Goal: Check status: Check status

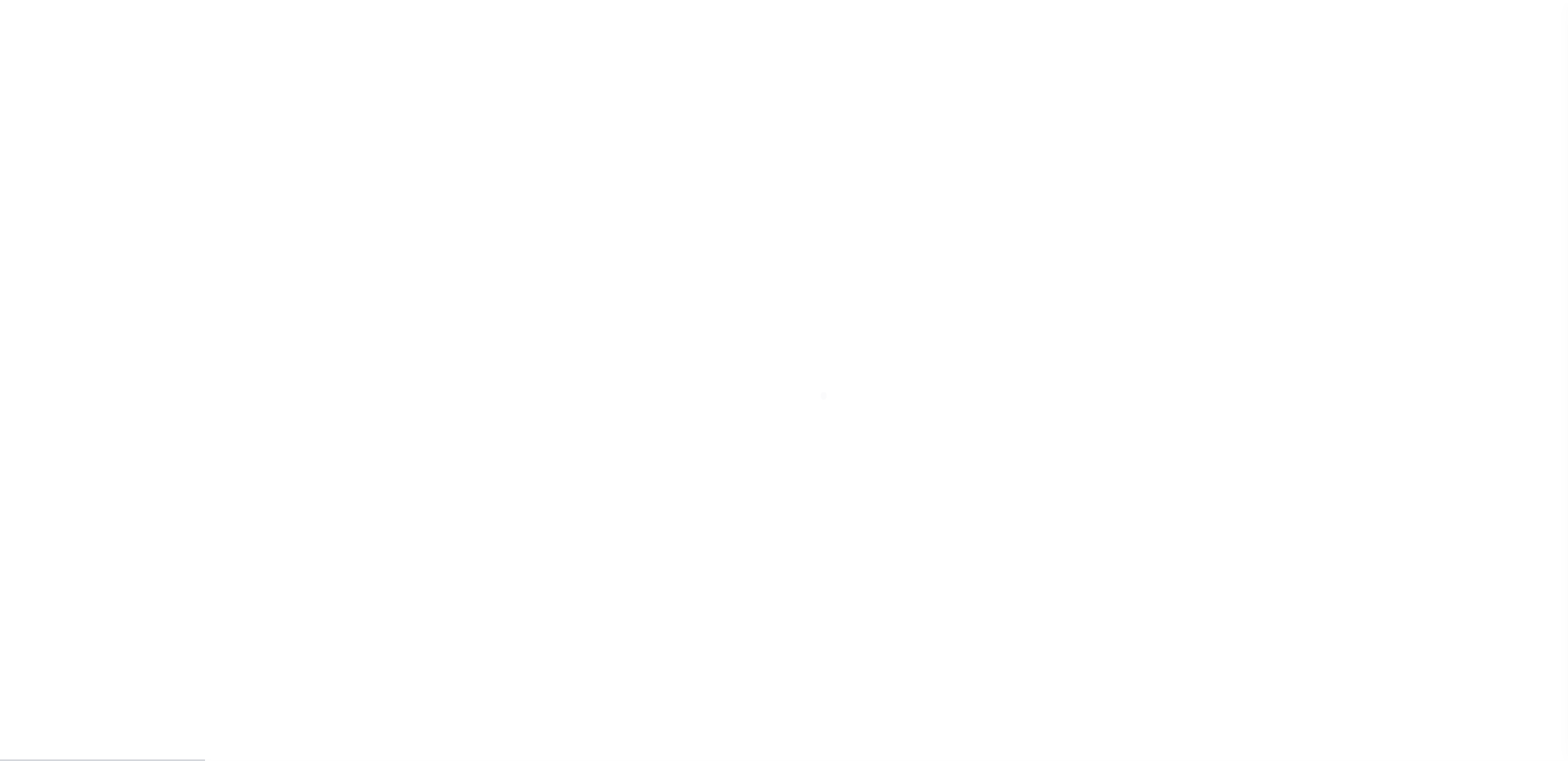
scroll to position [41, 0]
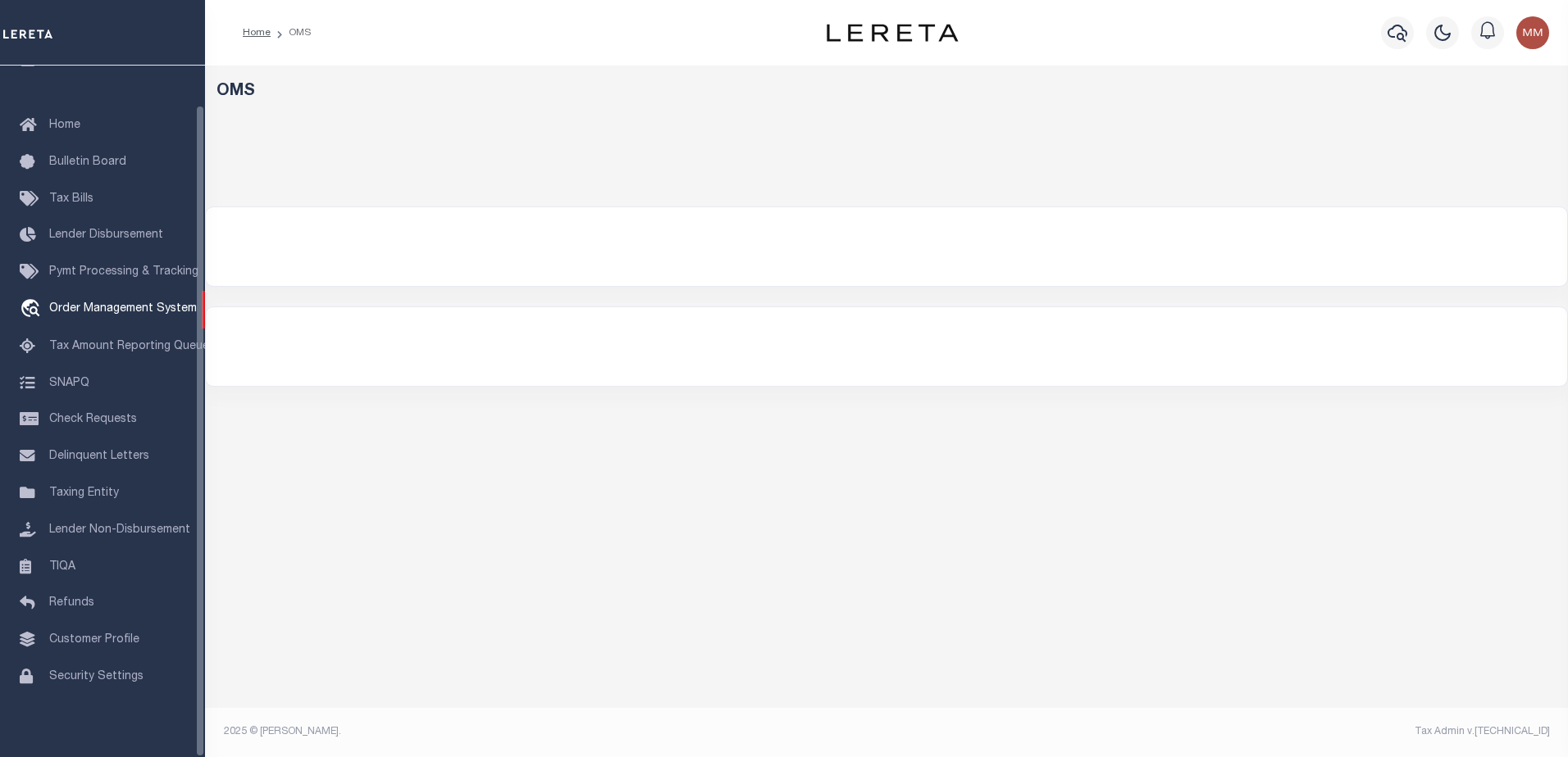
select select "200"
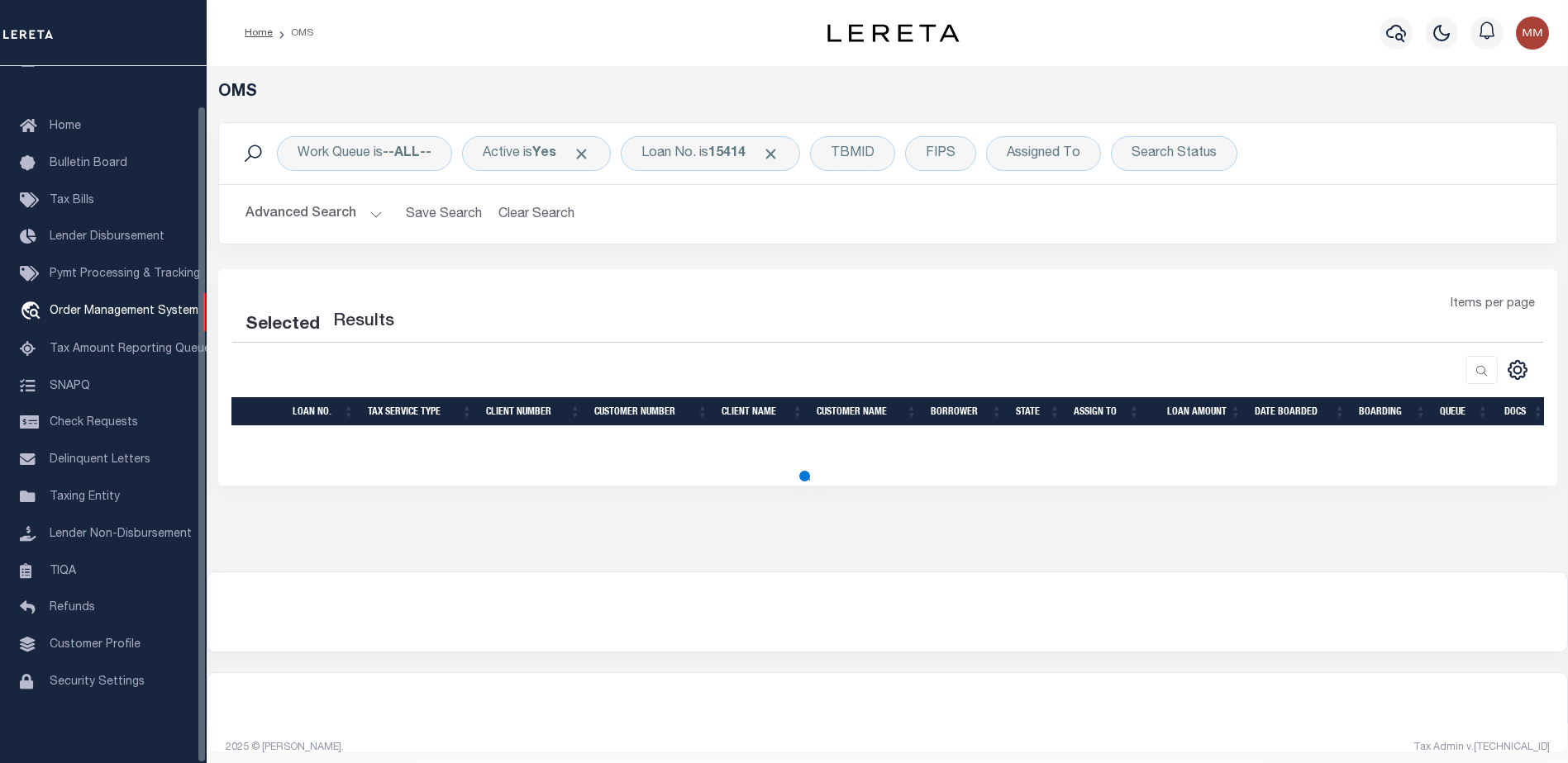
select select "200"
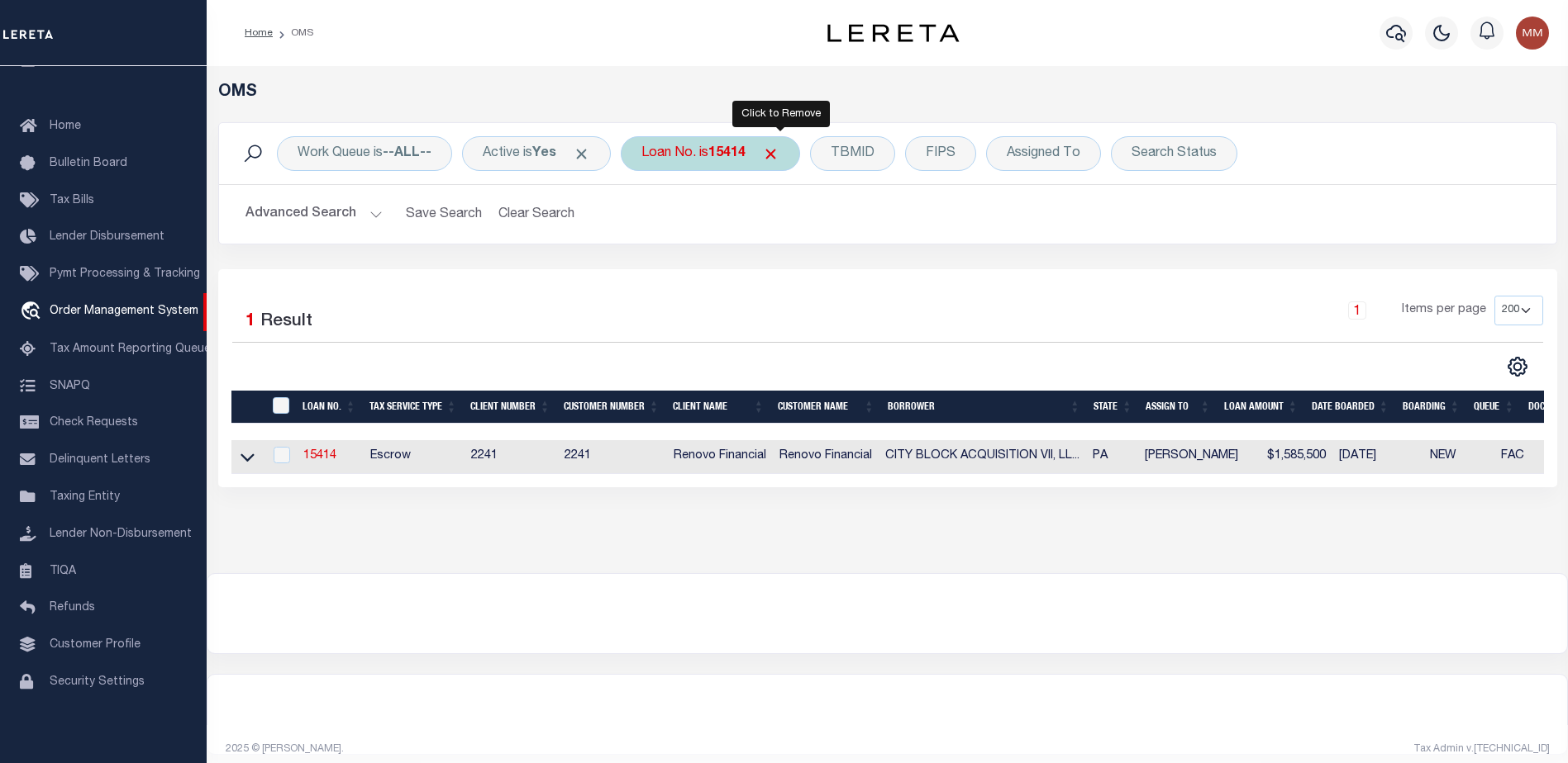
click at [774, 150] on span "Click to Remove" at bounding box center [771, 154] width 18 height 18
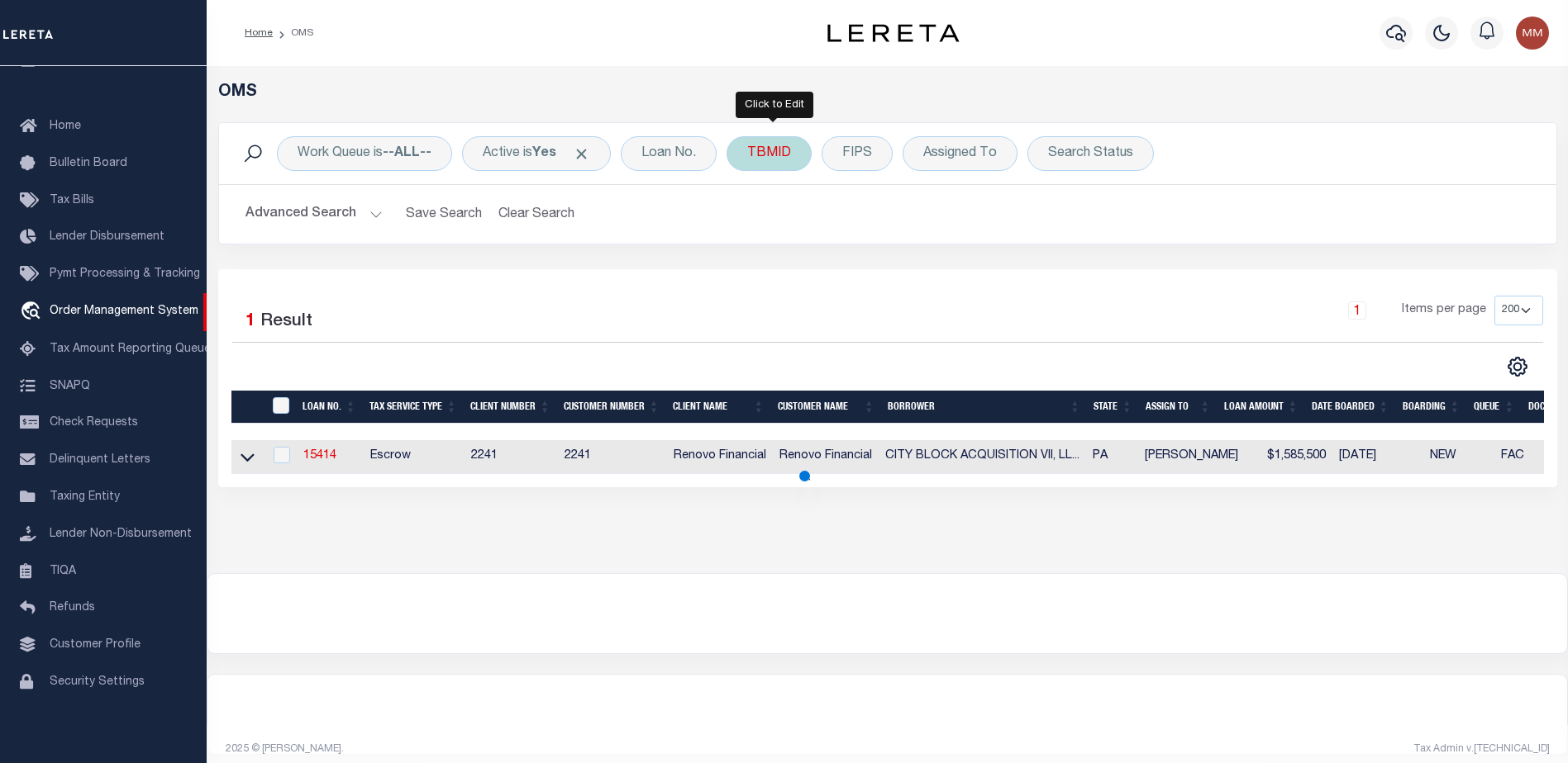
click at [775, 150] on div "TBMID" at bounding box center [769, 153] width 85 height 34
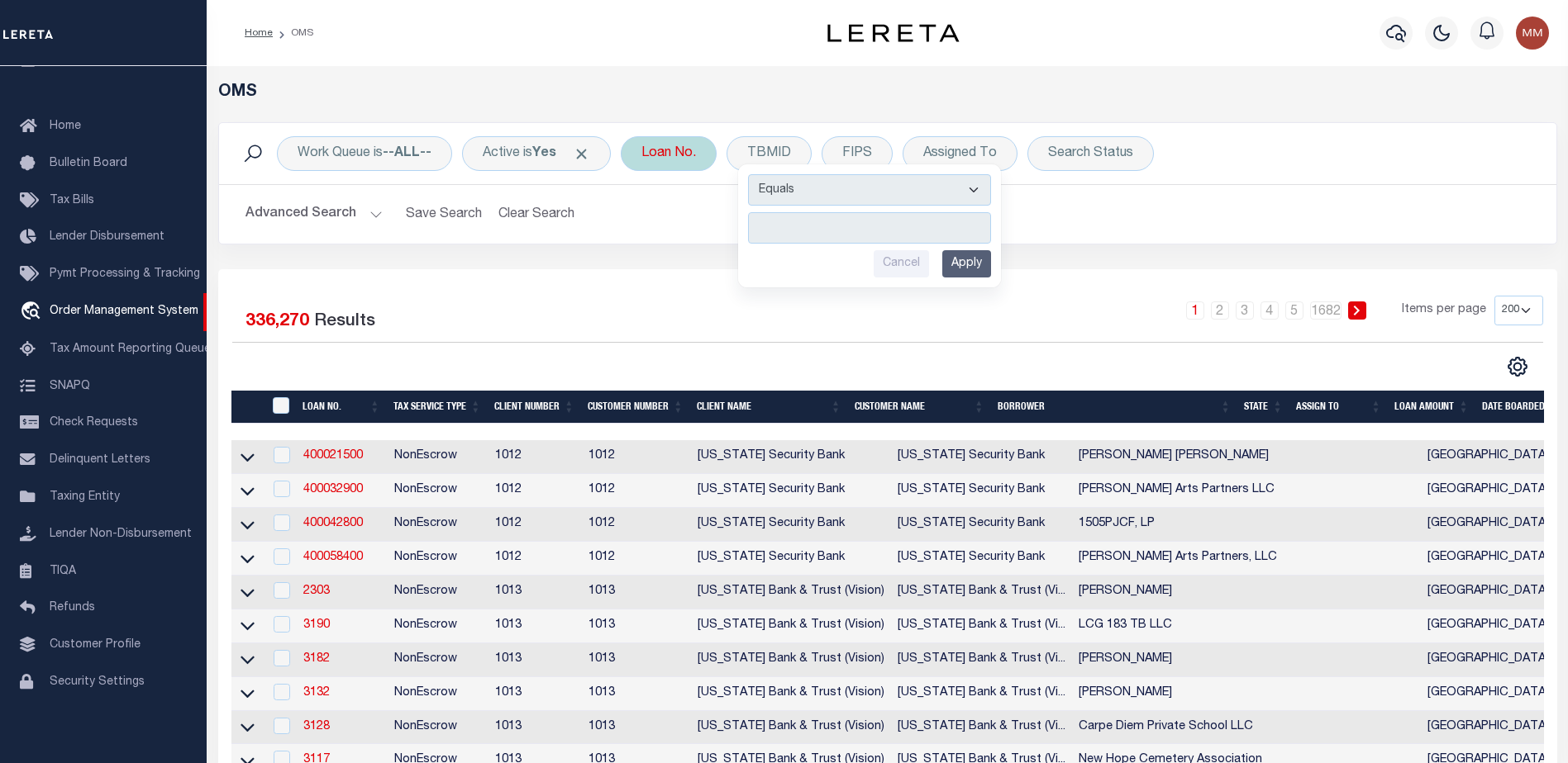
click at [674, 152] on div "Loan No." at bounding box center [668, 153] width 96 height 34
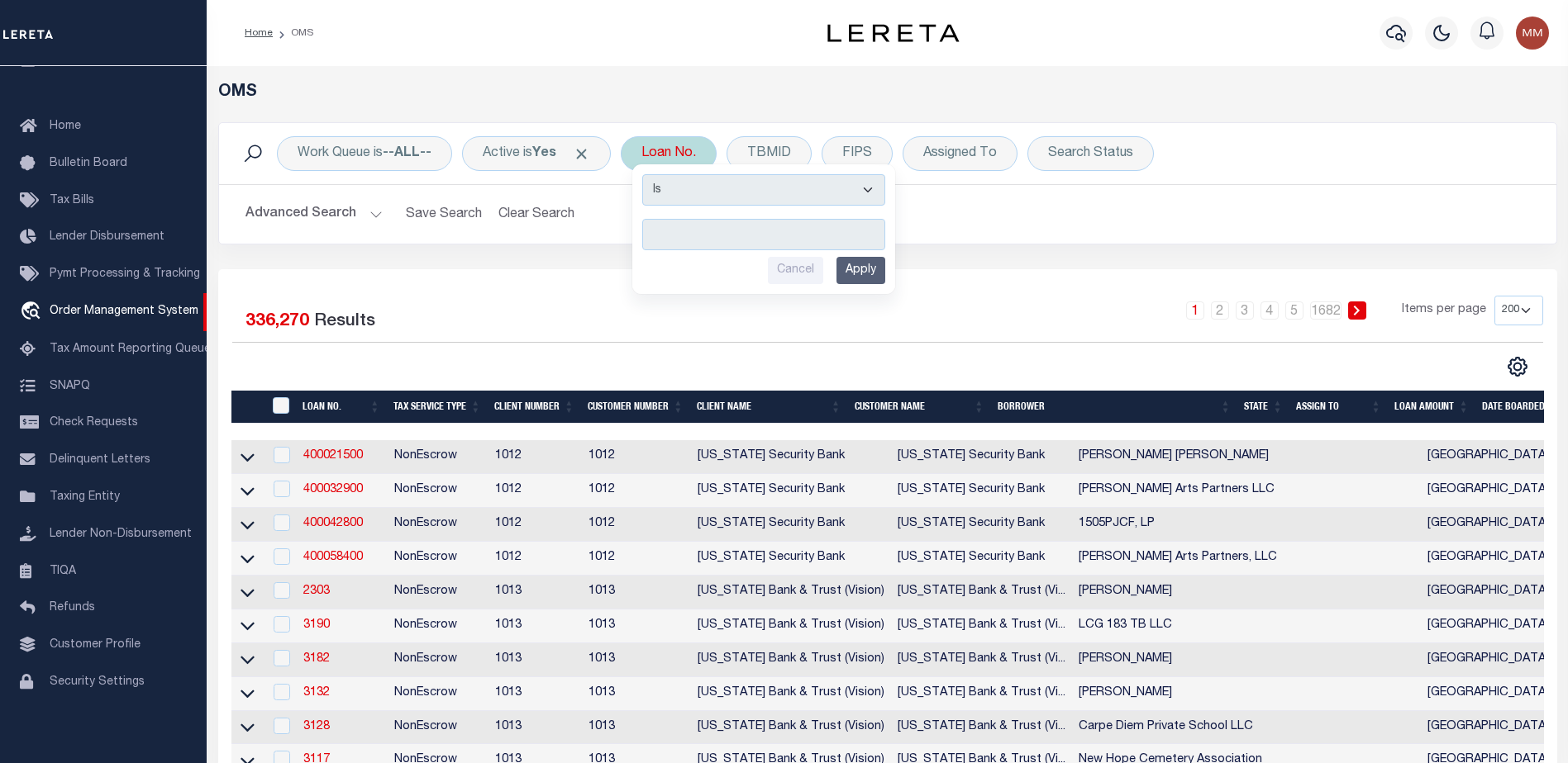
click at [704, 231] on input "text" at bounding box center [763, 235] width 243 height 32
type input "15414"
click at [861, 266] on input "Apply" at bounding box center [861, 270] width 48 height 27
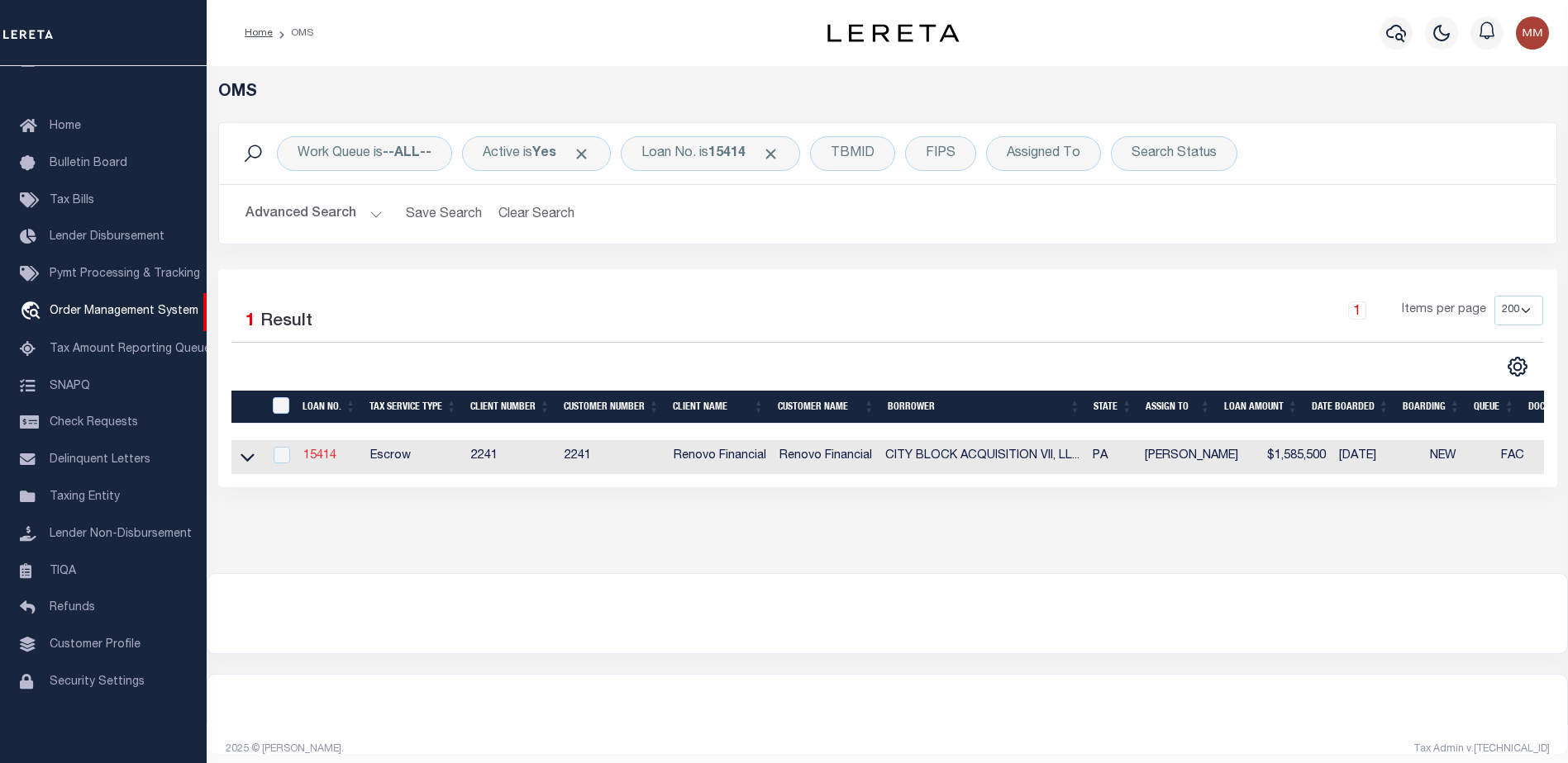
click at [328, 460] on link "15414" at bounding box center [319, 456] width 33 height 11
type input "15414"
type input "CITY BLOCK ACQUISITION VII, LLC"
select select
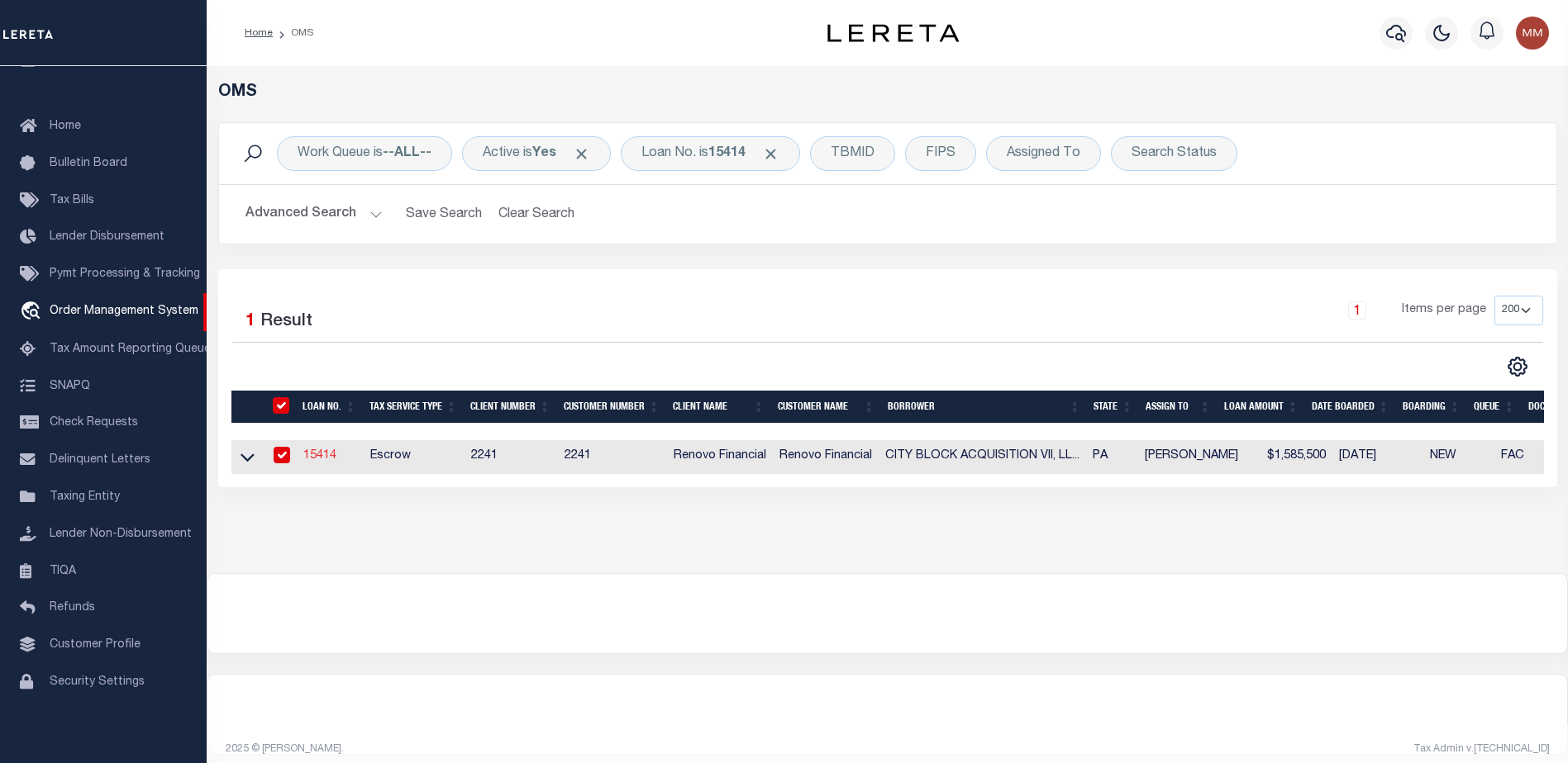
type input "[STREET_ADDRESS][PERSON_NAME]"
type input "[GEOGRAPHIC_DATA] [GEOGRAPHIC_DATA] 18966"
select select "10"
select select "Escrow"
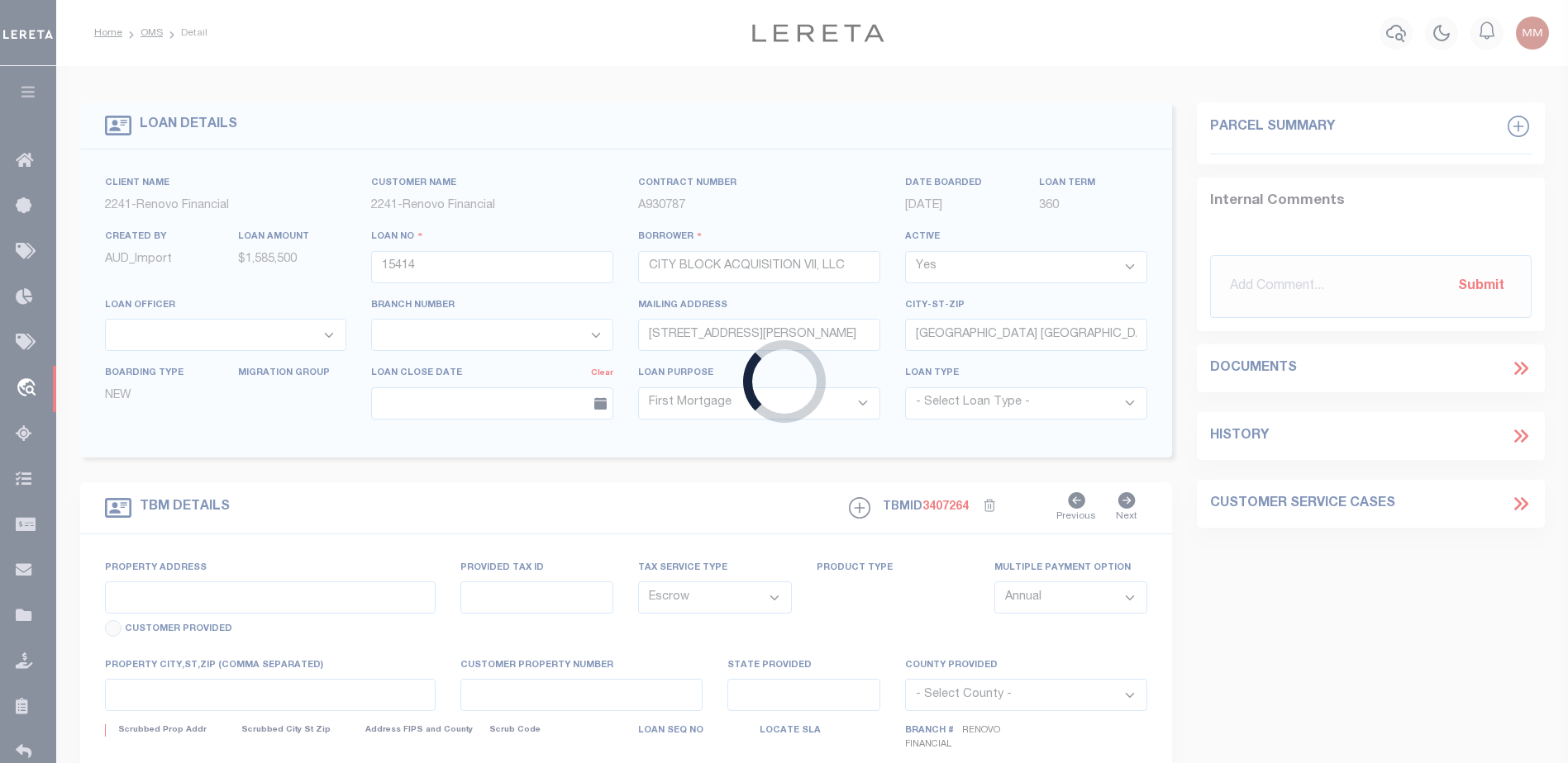
type input "[STREET_ADDRESS]"
select select
type input "[GEOGRAPHIC_DATA], [GEOGRAPHIC_DATA] 19143"
type input "a0kUS000007MwXZ"
type input "PA"
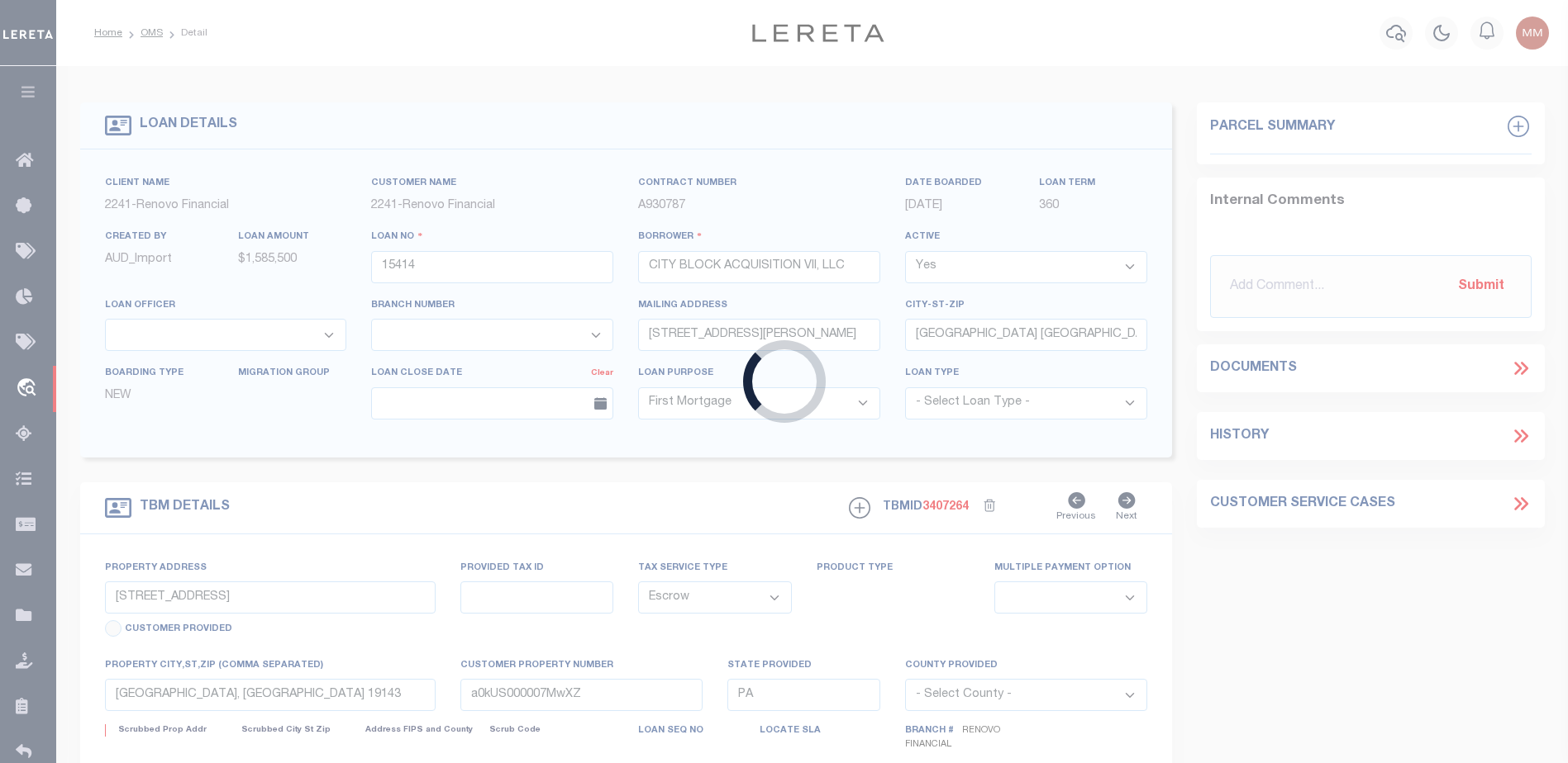
select select
type textarea "LEGAL REQUIRED"
type textarea "Liability Limited to Customer Provided Parcel"
select select "25066"
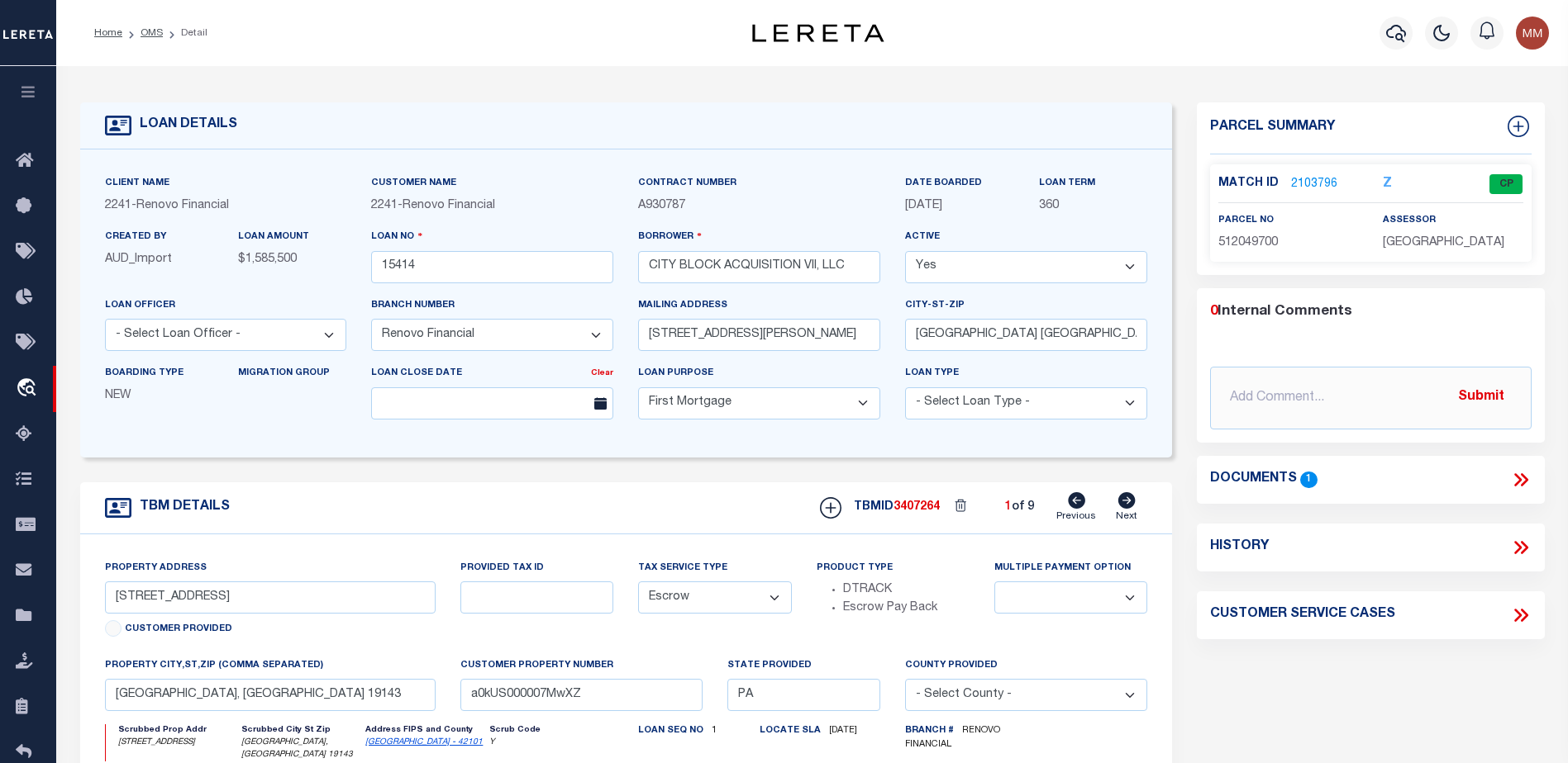
click at [1124, 502] on icon at bounding box center [1127, 501] width 18 height 17
type input "[STREET_ADDRESS][PERSON_NAME]"
select select
type input "[GEOGRAPHIC_DATA], [GEOGRAPHIC_DATA] 19139"
type input "a0kUS000007MwR7"
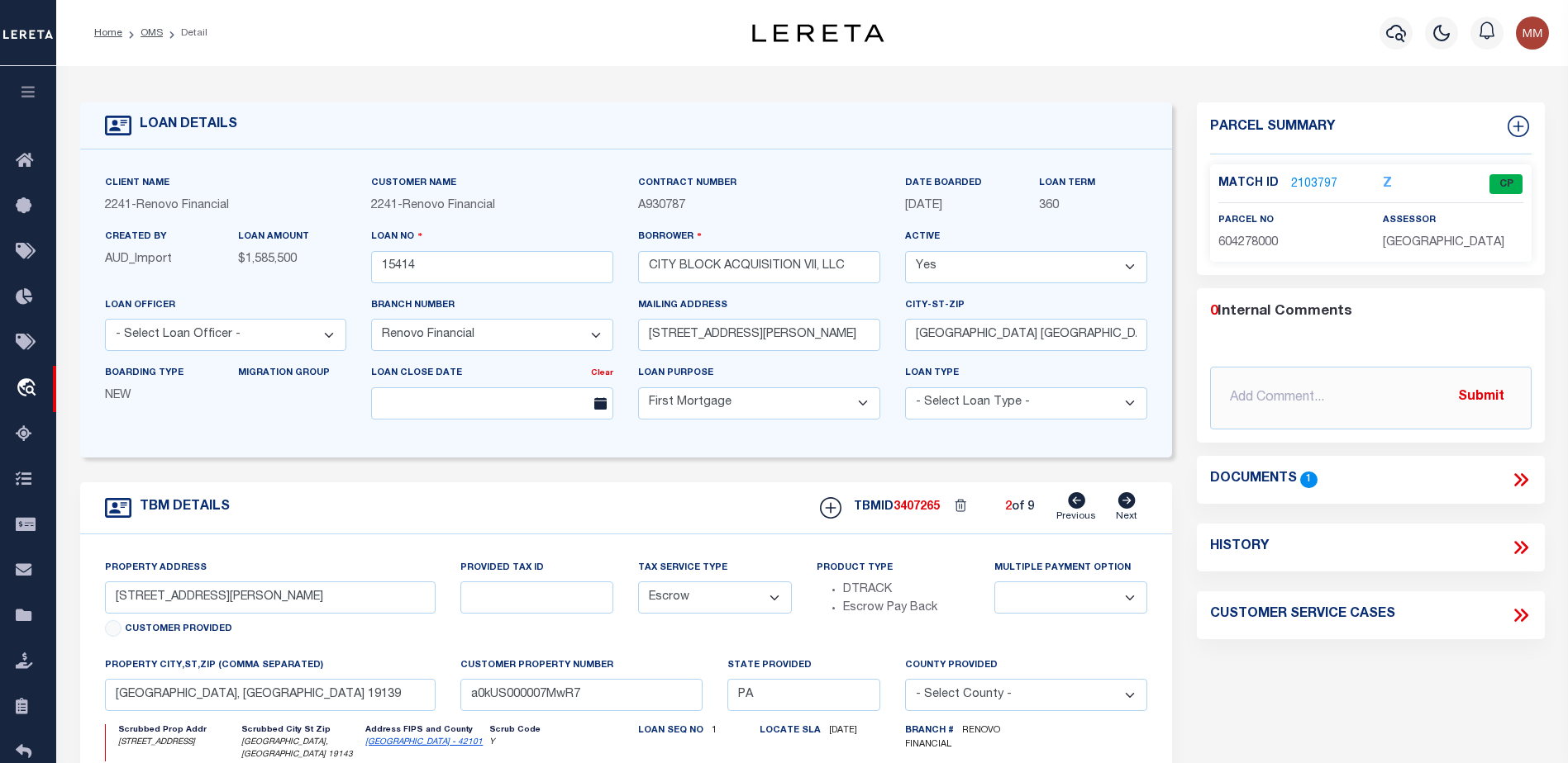
select select
click at [1124, 502] on icon at bounding box center [1127, 501] width 18 height 17
type input "[STREET_ADDRESS]"
select select
type input "[GEOGRAPHIC_DATA], [GEOGRAPHIC_DATA] 19131"
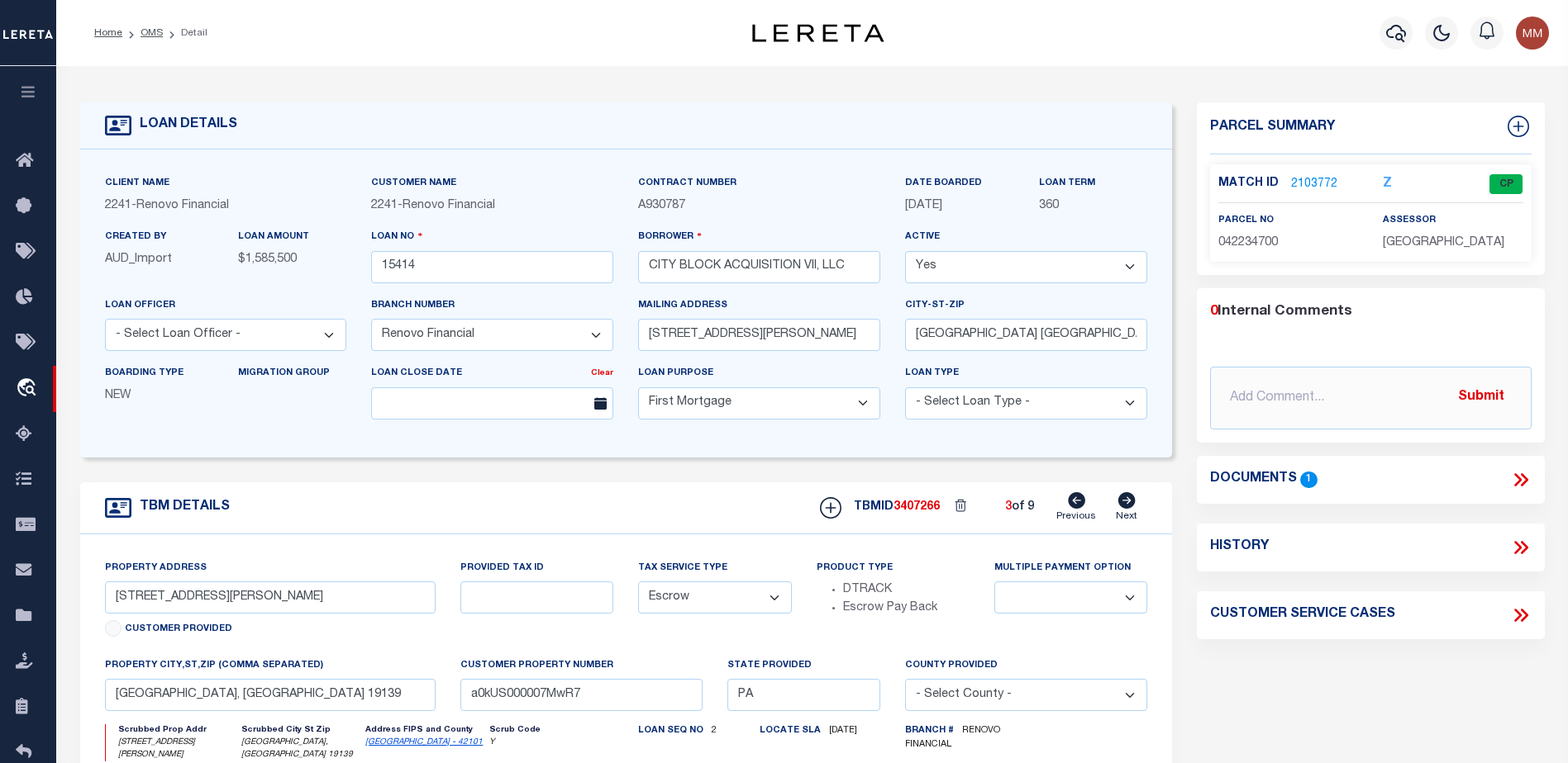
type input "a0kUS000007Negf"
select select
click at [1069, 501] on icon at bounding box center [1077, 501] width 18 height 17
type input "[STREET_ADDRESS][PERSON_NAME]"
select select
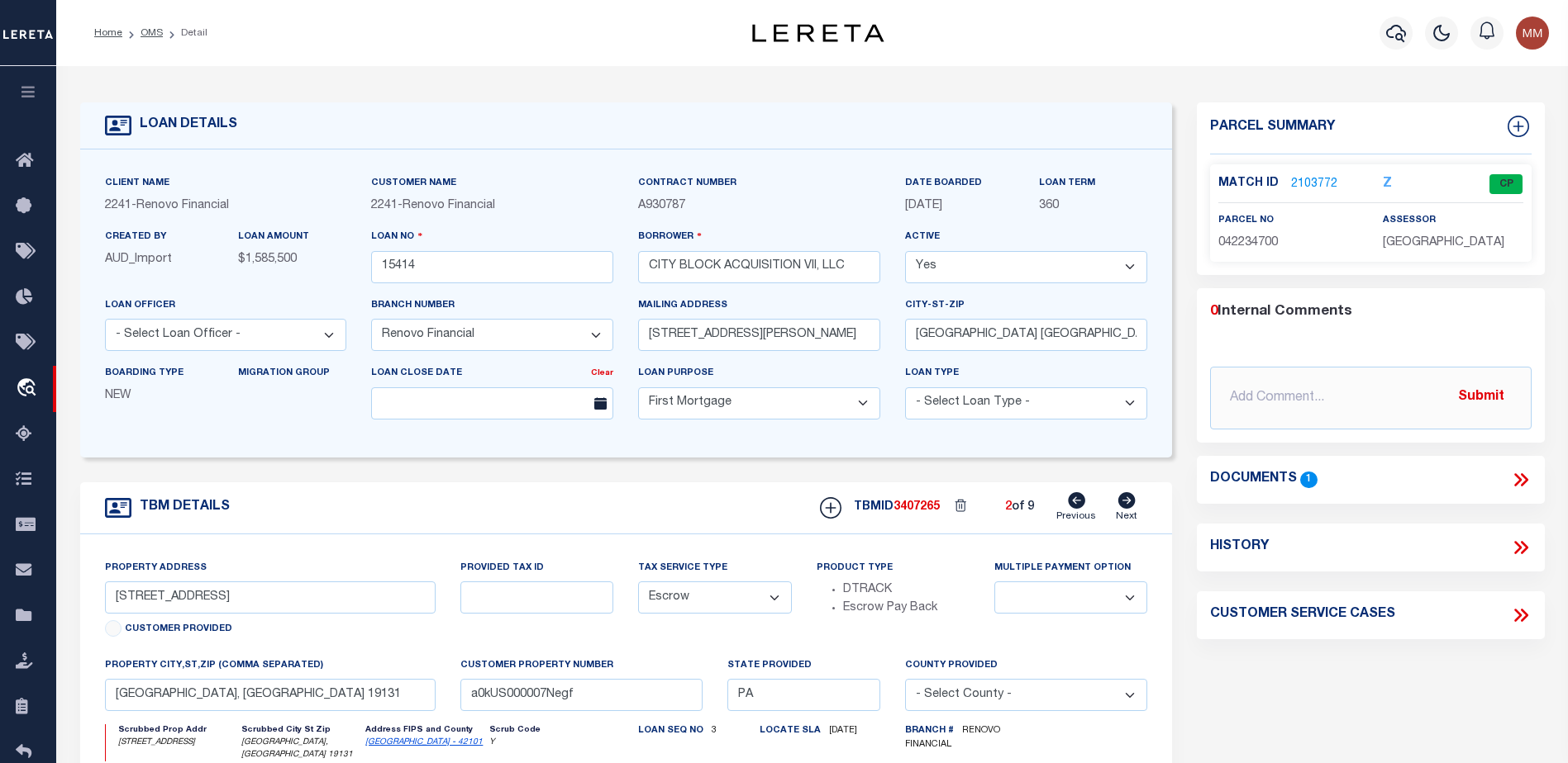
type input "[GEOGRAPHIC_DATA], [GEOGRAPHIC_DATA] 19139"
type input "a0kUS000007MwR7"
select select
click at [1069, 501] on icon at bounding box center [1077, 501] width 18 height 17
type input "[STREET_ADDRESS]"
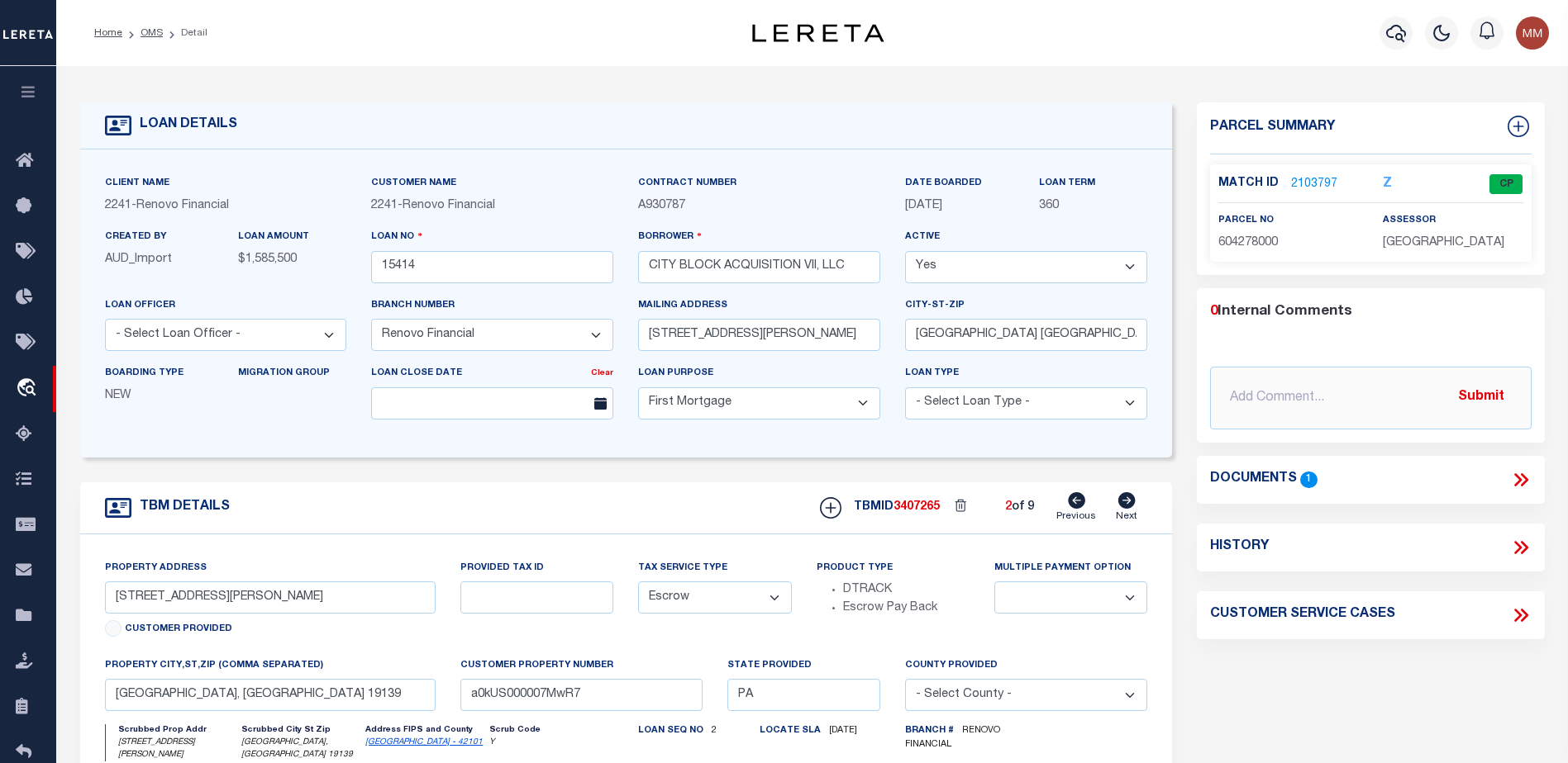
select select
type input "[GEOGRAPHIC_DATA], [GEOGRAPHIC_DATA] 19143"
type input "a0kUS000007MwXZ"
select select
click at [1125, 506] on icon at bounding box center [1127, 501] width 18 height 17
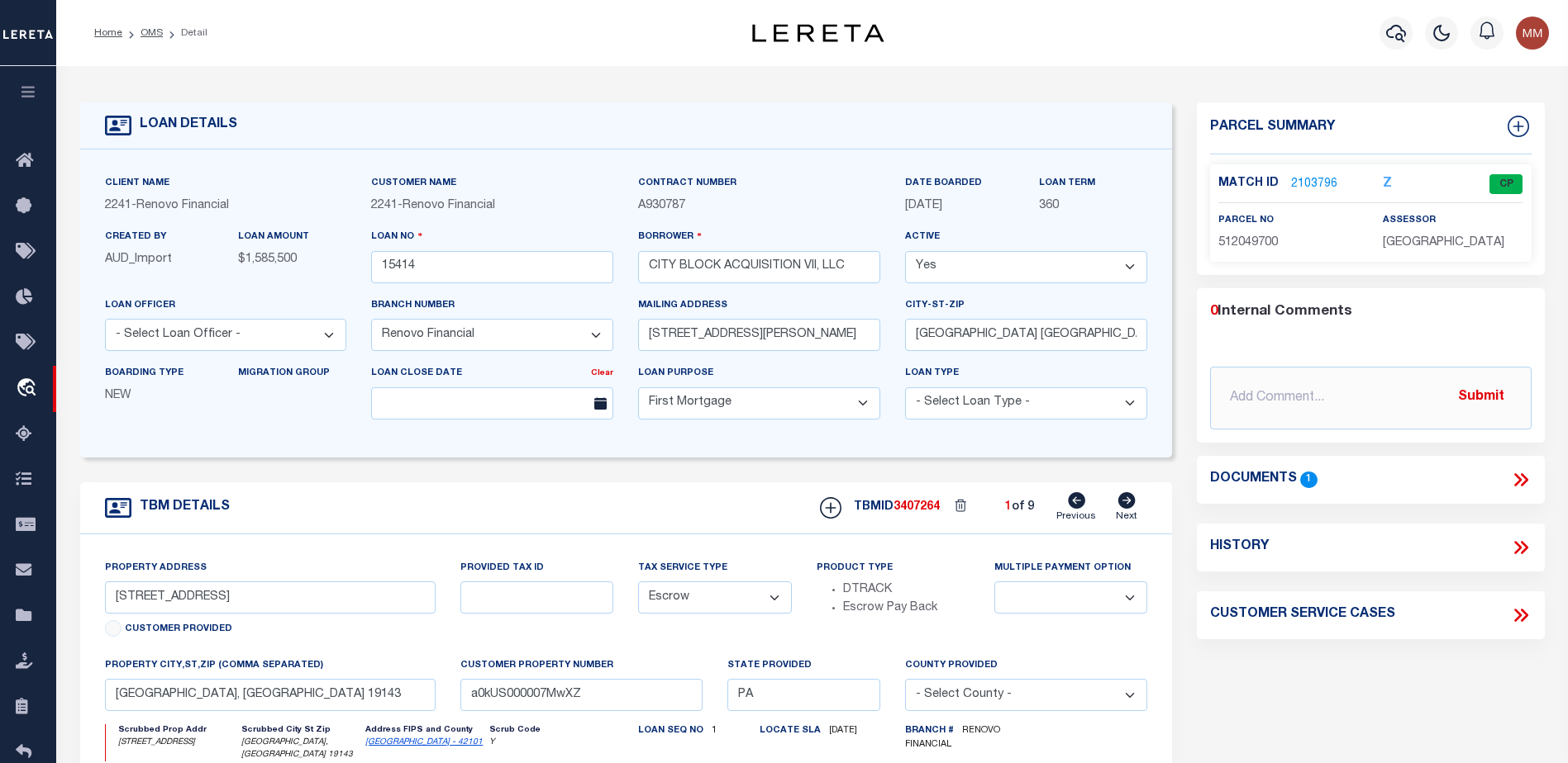
type input "[STREET_ADDRESS][PERSON_NAME]"
select select
type input "[GEOGRAPHIC_DATA], [GEOGRAPHIC_DATA] 19139"
type input "a0kUS000007MwR7"
select select
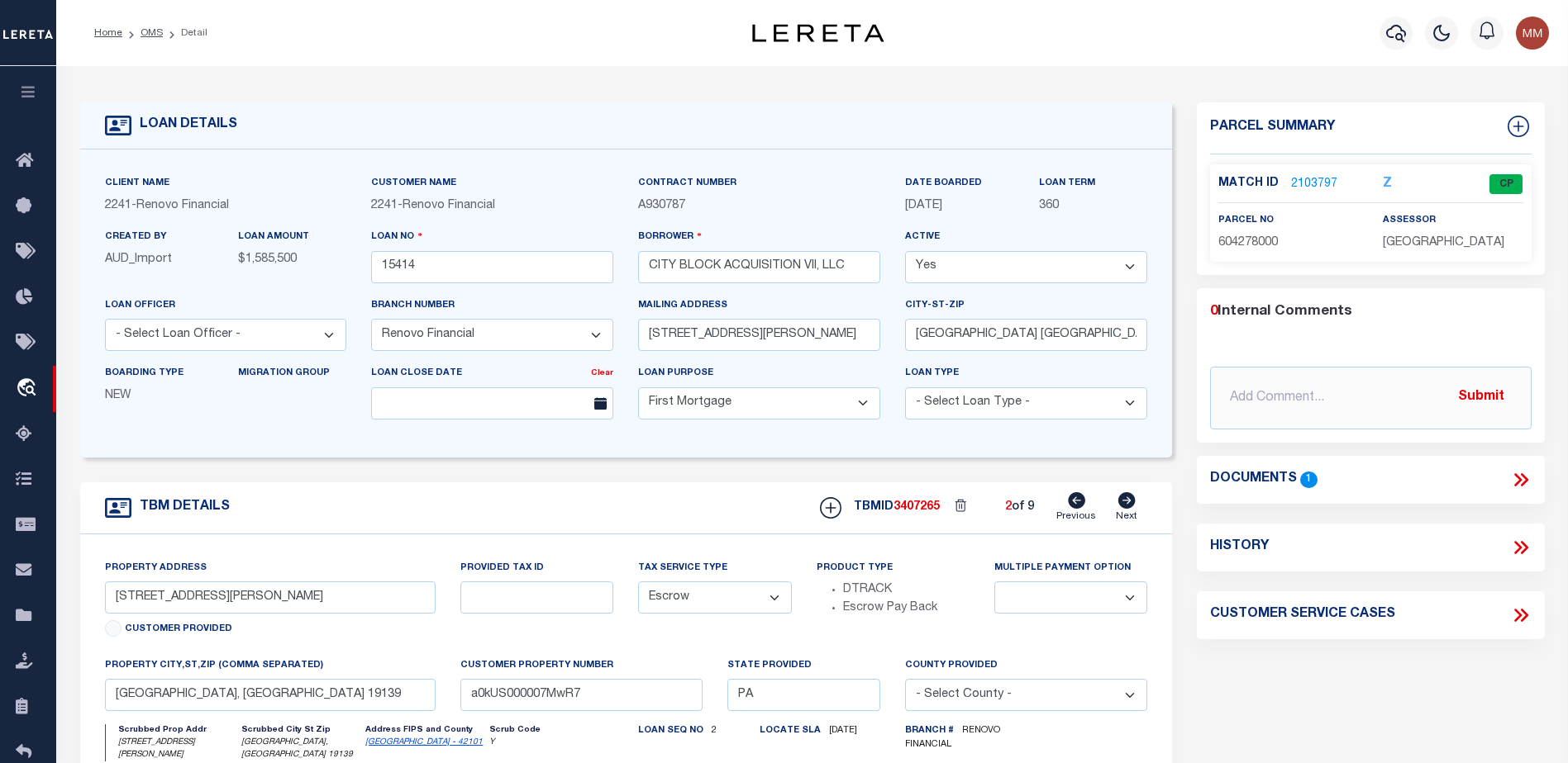
drag, startPoint x: 1307, startPoint y: 175, endPoint x: 1412, endPoint y: 462, distance: 305.6
click at [1450, 688] on div "Parcel Summary Match ID 2103797 Z parcel no 604278000 assessor 0" at bounding box center [1371, 560] width 373 height 916
click at [1297, 177] on link "2103797" at bounding box center [1314, 184] width 47 height 18
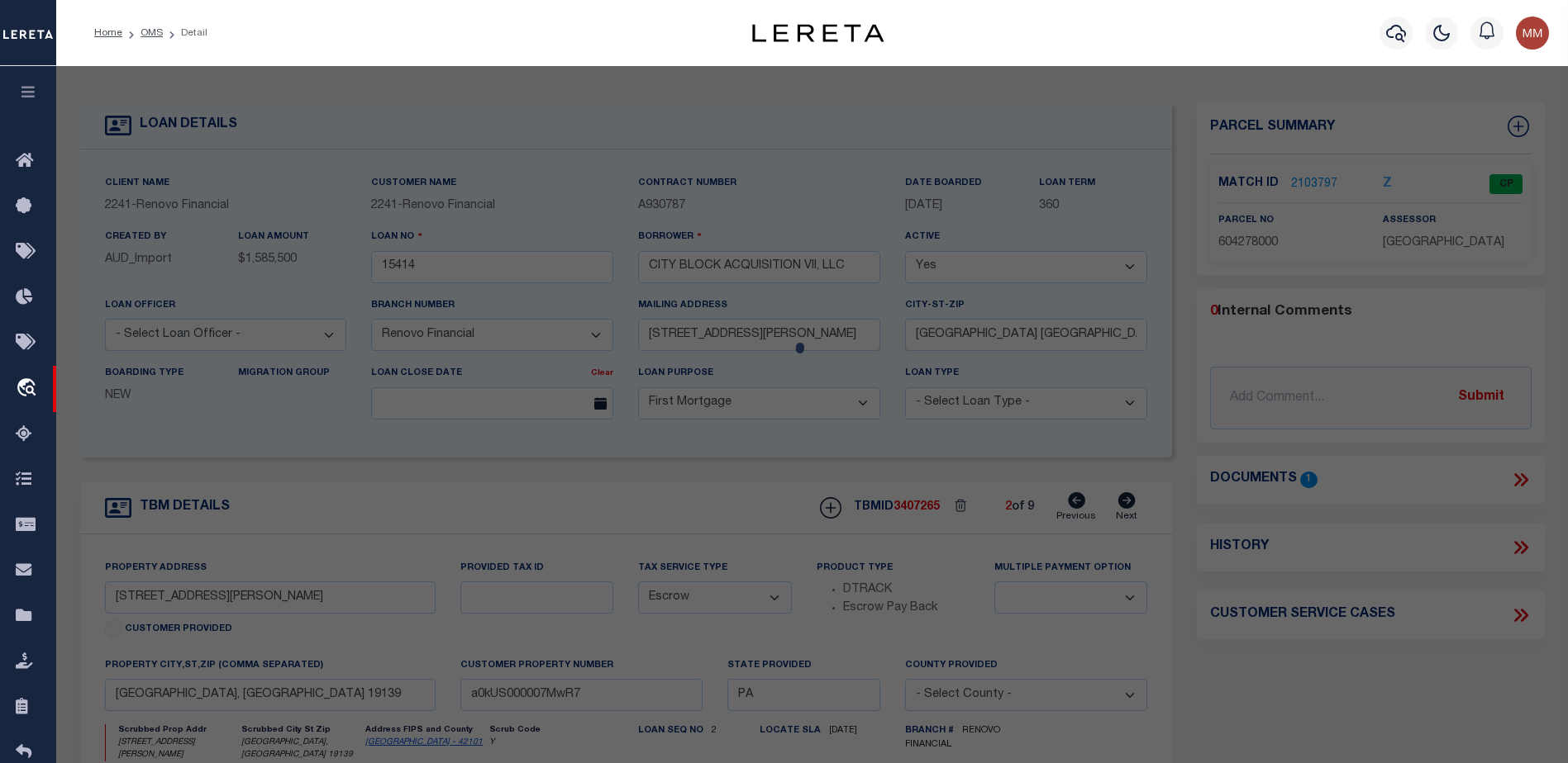
checkbox input "false"
select select "CP"
type input "CITY BLOCK ACQUISITION IX LLC"
select select "AGW"
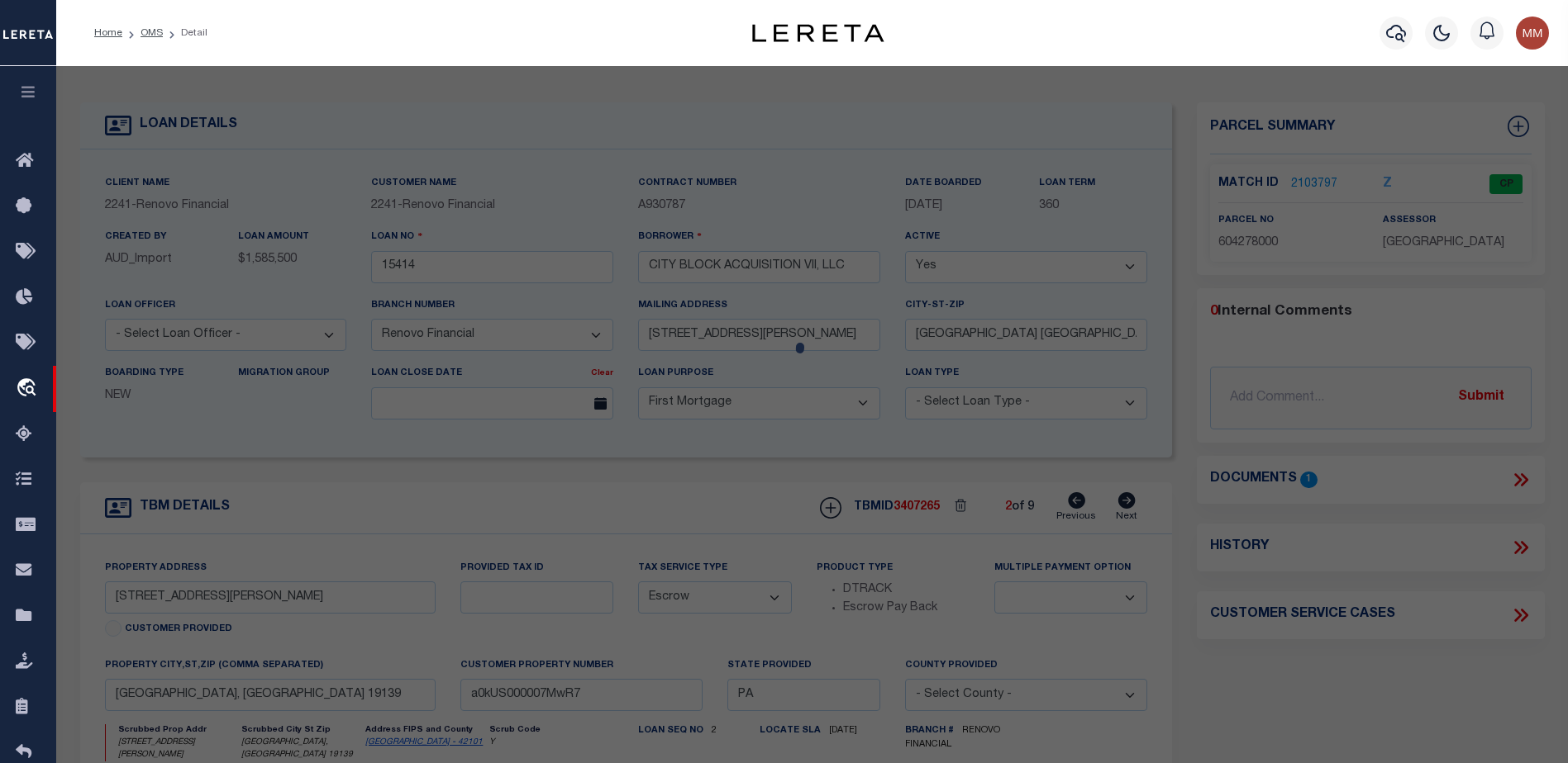
select select
type input "[STREET_ADDRESS][PERSON_NAME]"
type textarea "ROW PORCH FRONT"
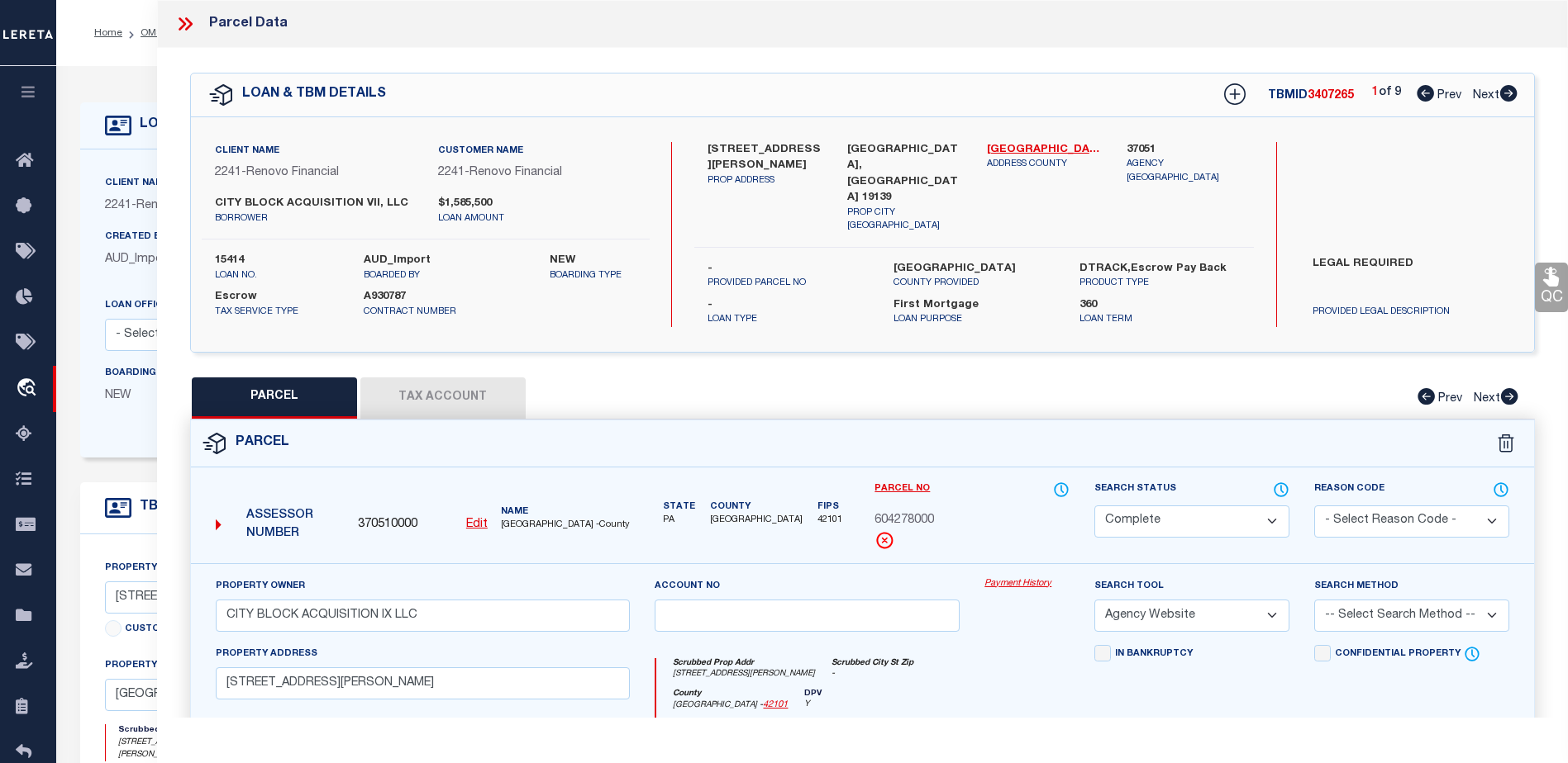
click at [1012, 579] on link "Payment History" at bounding box center [1026, 584] width 85 height 14
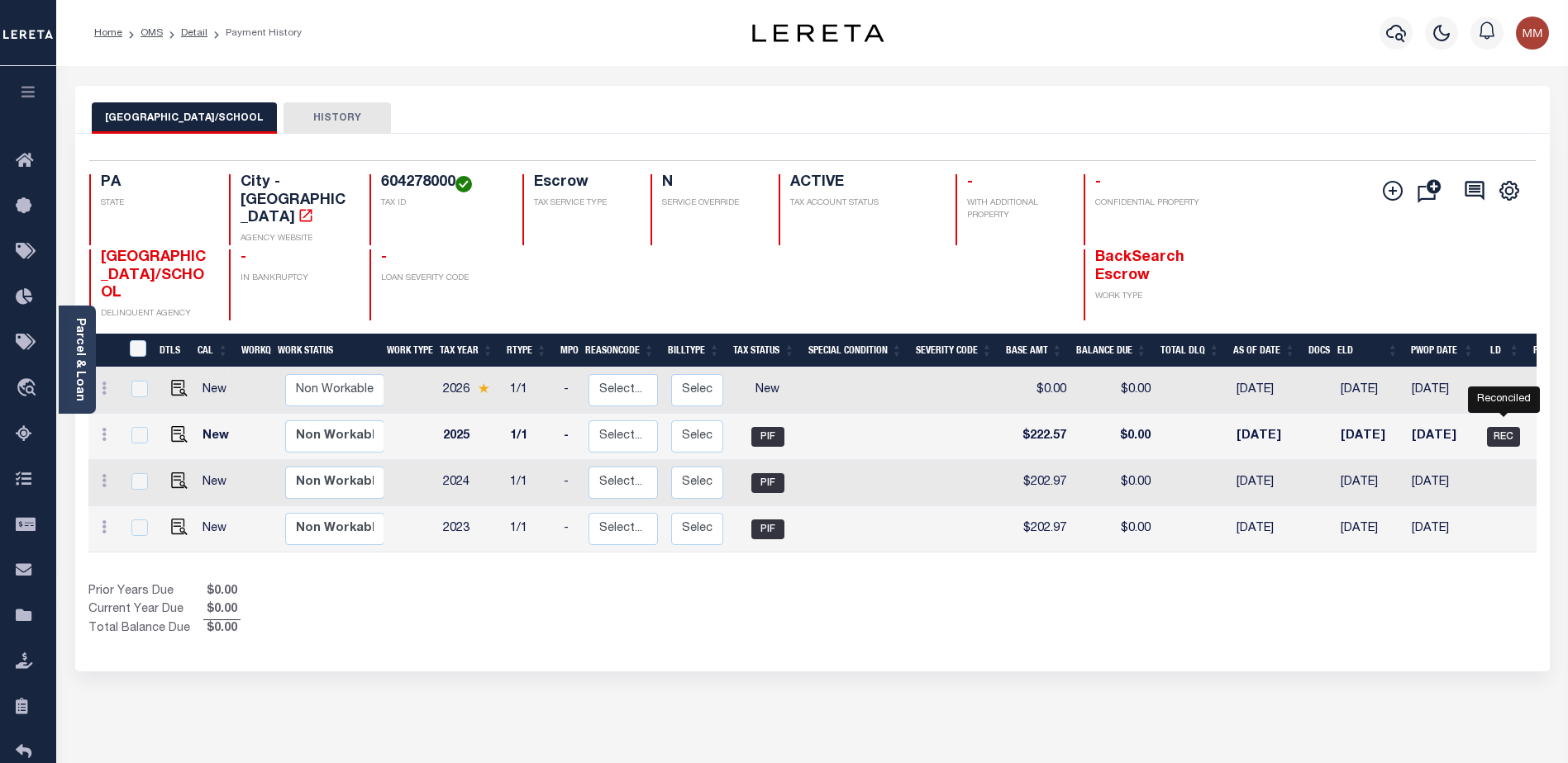
click at [1503, 428] on span "REC" at bounding box center [1503, 437] width 33 height 20
checkbox input "true"
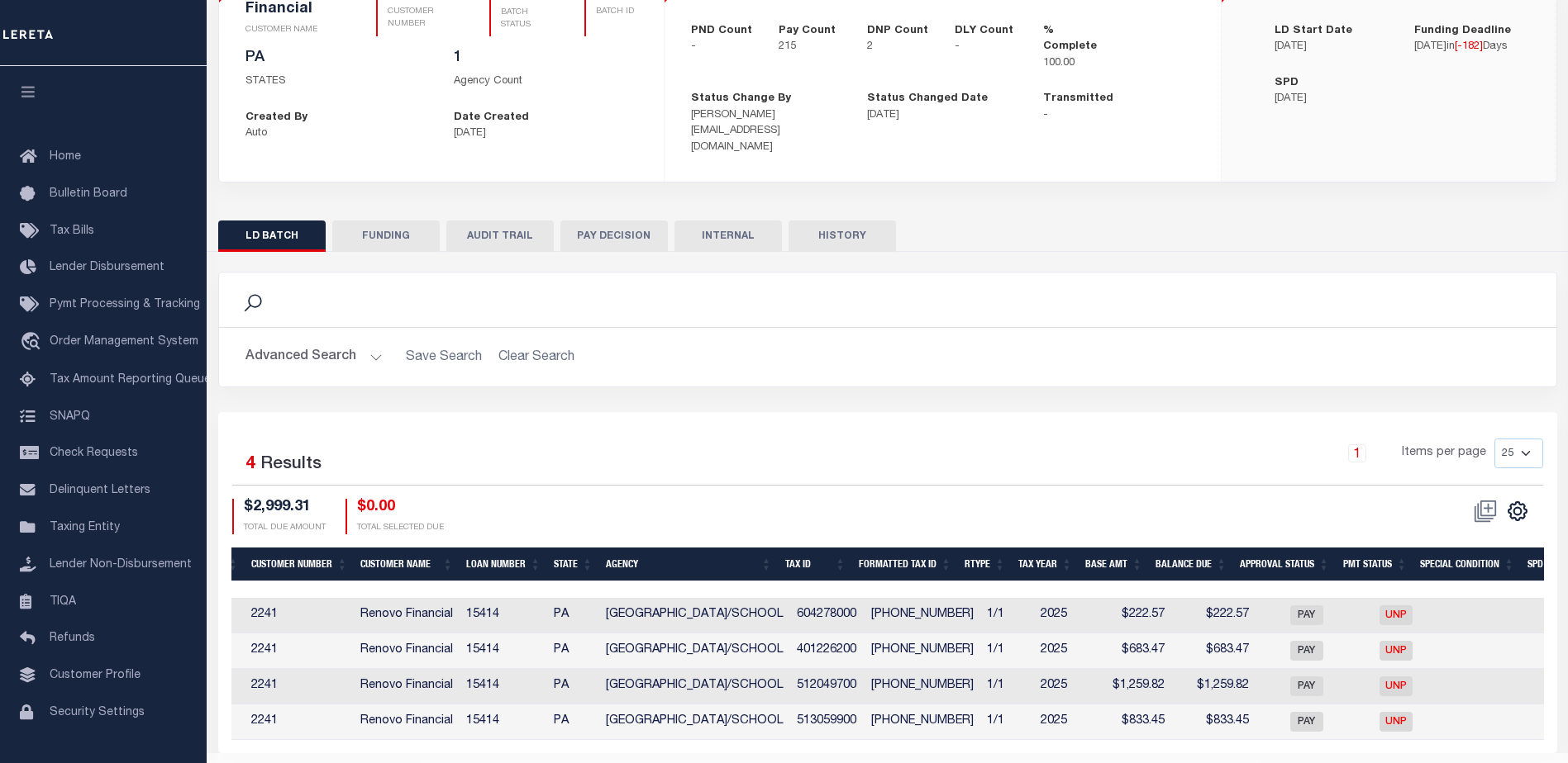
scroll to position [0, 496]
